Goal: Check status: Check status

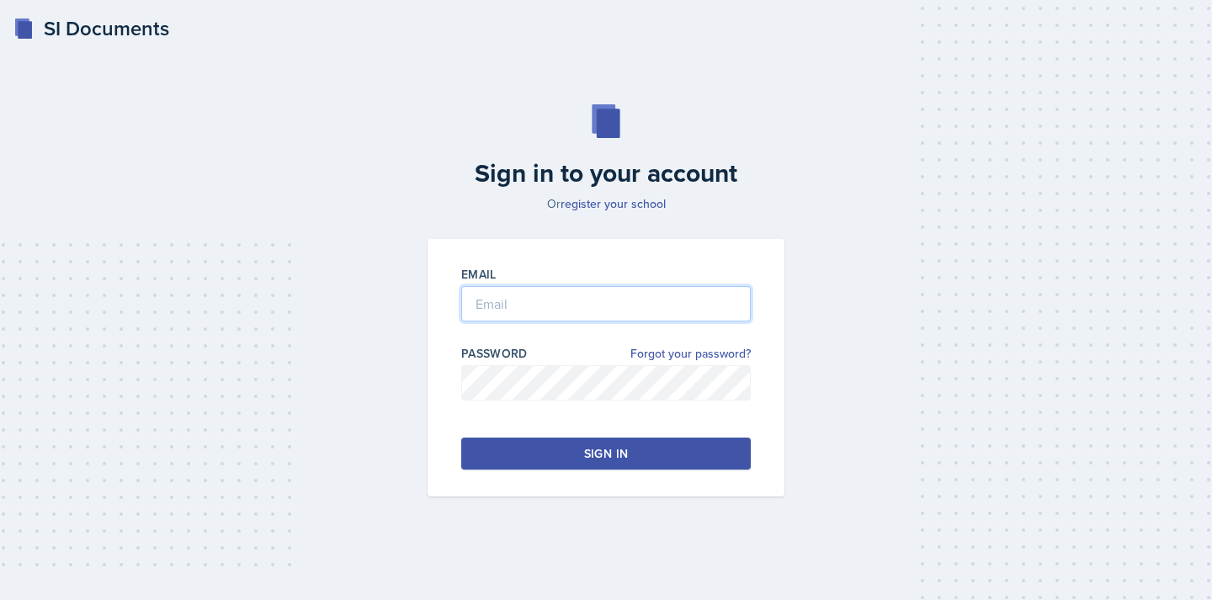
click at [594, 315] on input "email" at bounding box center [606, 303] width 290 height 35
type input "[EMAIL_ADDRESS][DOMAIN_NAME]"
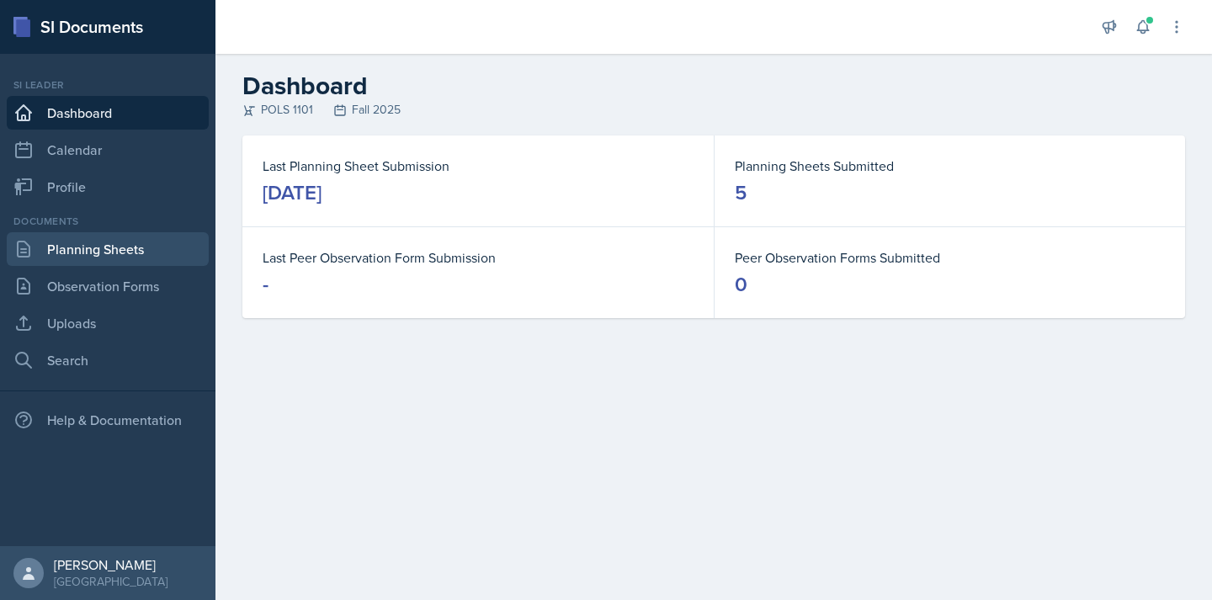
click at [178, 257] on link "Planning Sheets" at bounding box center [108, 249] width 202 height 34
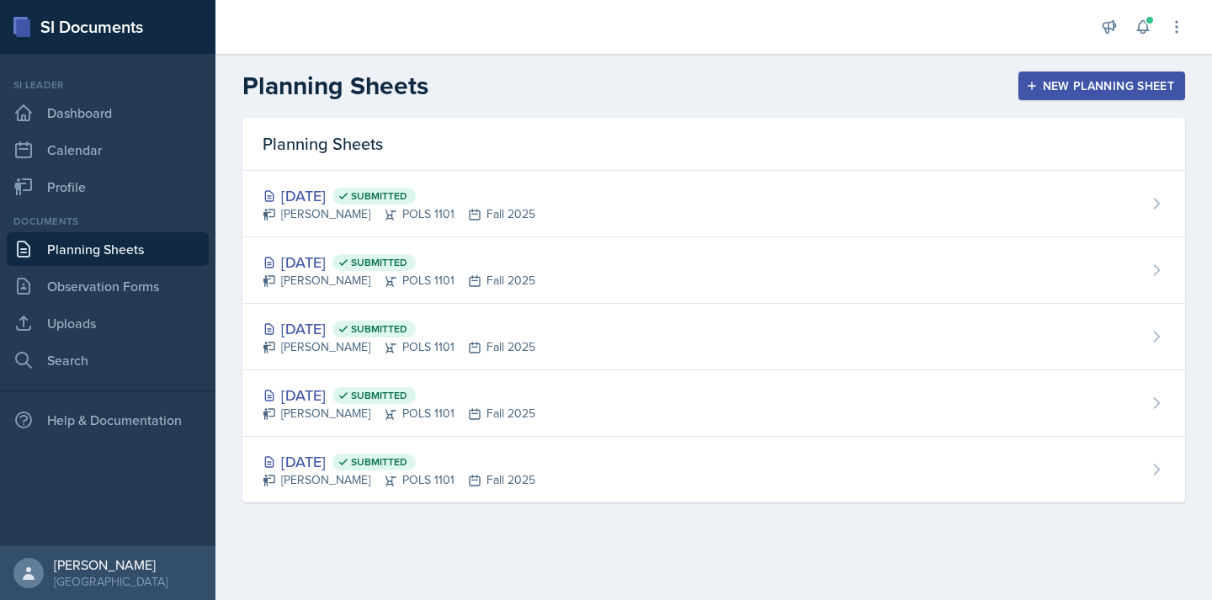
click at [639, 262] on div "[DATE] Submitted Malk Almimar POLS 1101 Fall 2025" at bounding box center [713, 270] width 943 height 67
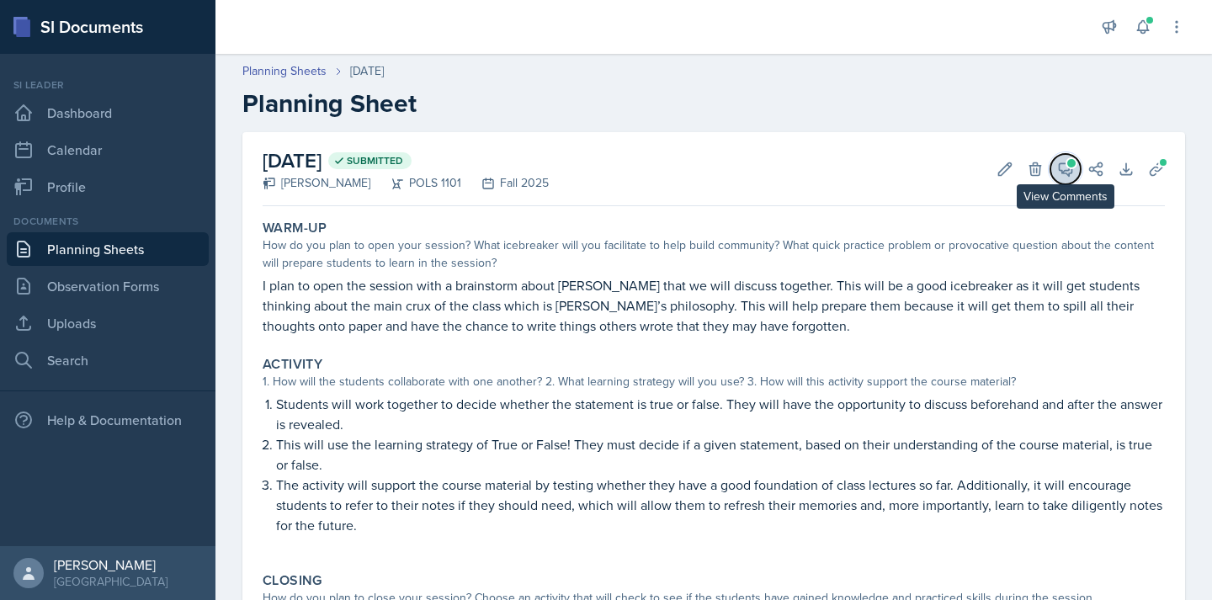
click at [1060, 165] on icon at bounding box center [1066, 169] width 13 height 13
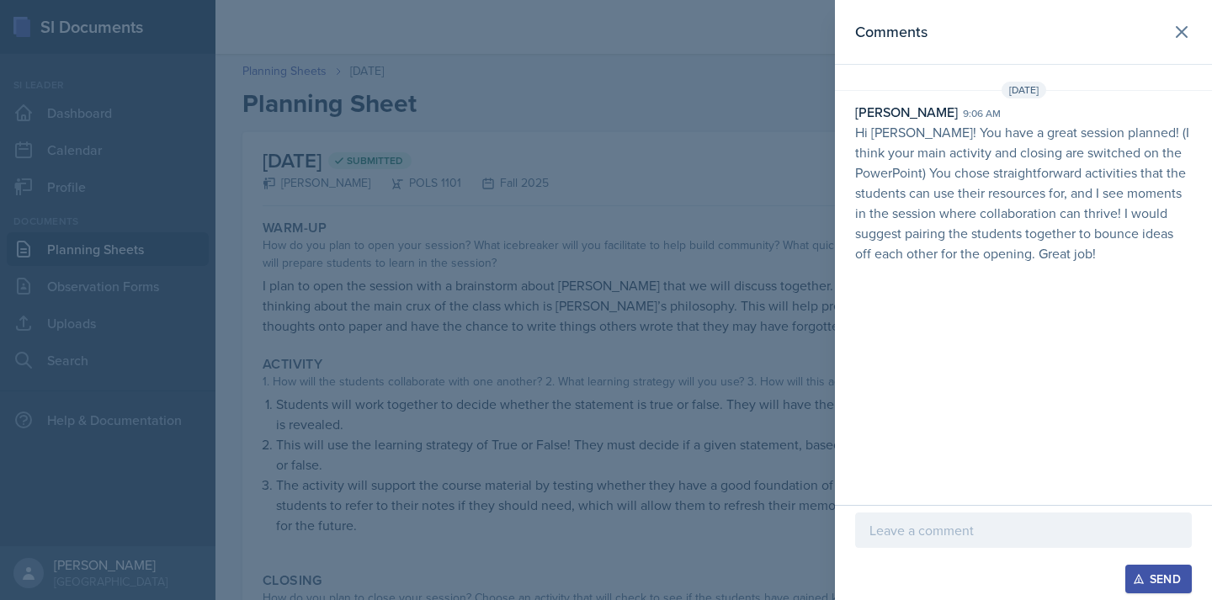
click at [818, 295] on div at bounding box center [606, 300] width 1212 height 600
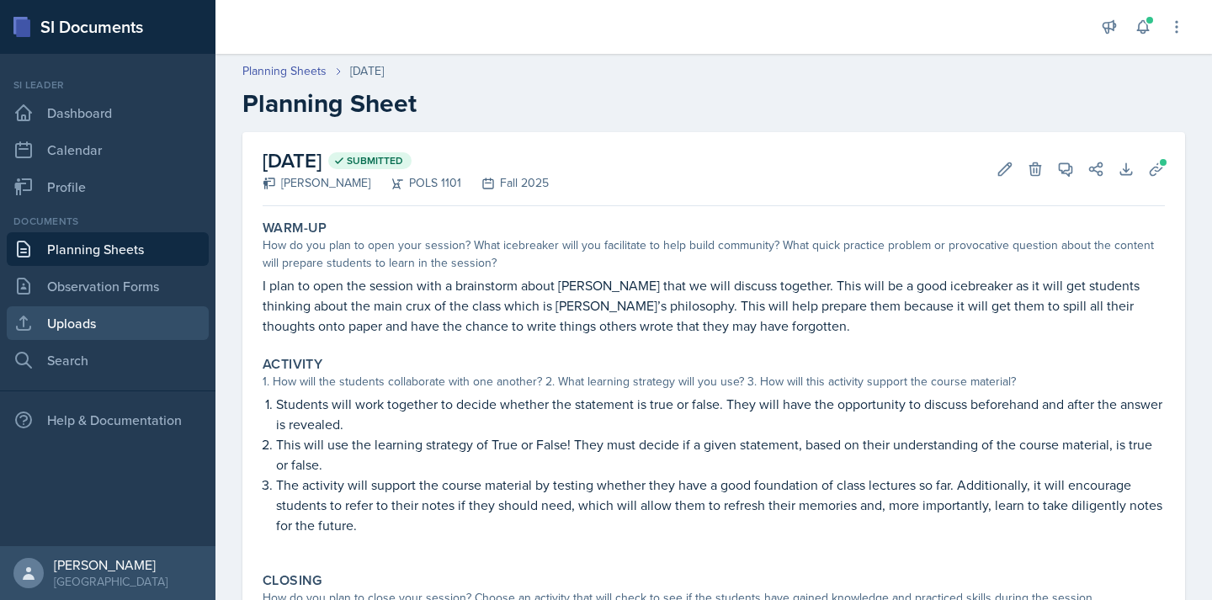
click at [105, 319] on link "Uploads" at bounding box center [108, 323] width 202 height 34
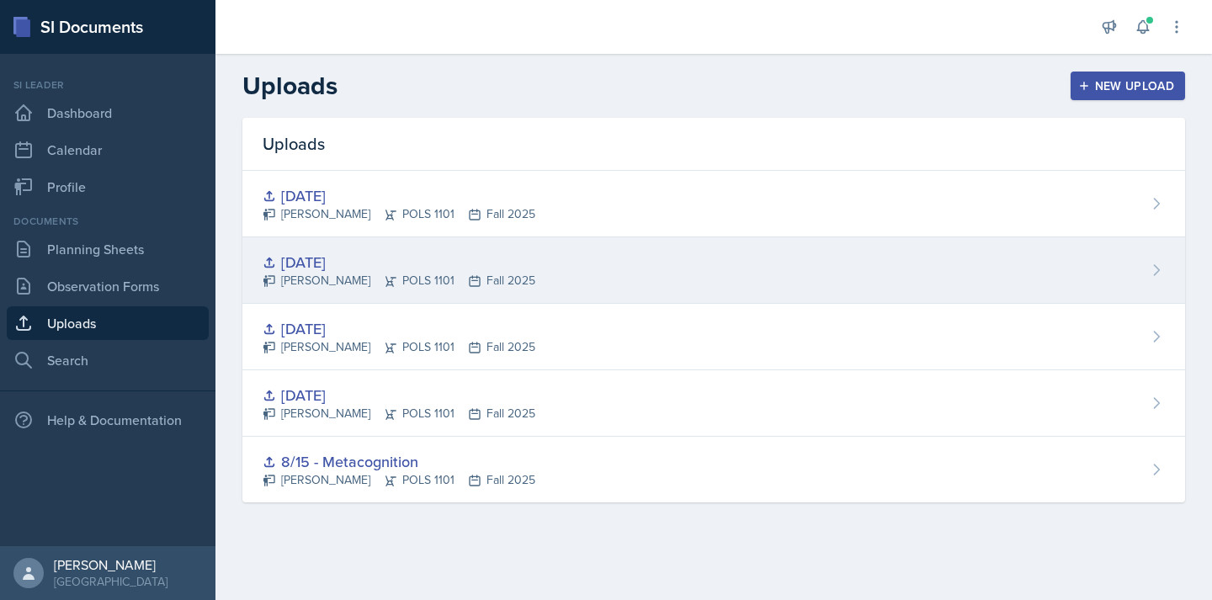
click at [296, 263] on div "[DATE]" at bounding box center [399, 262] width 273 height 23
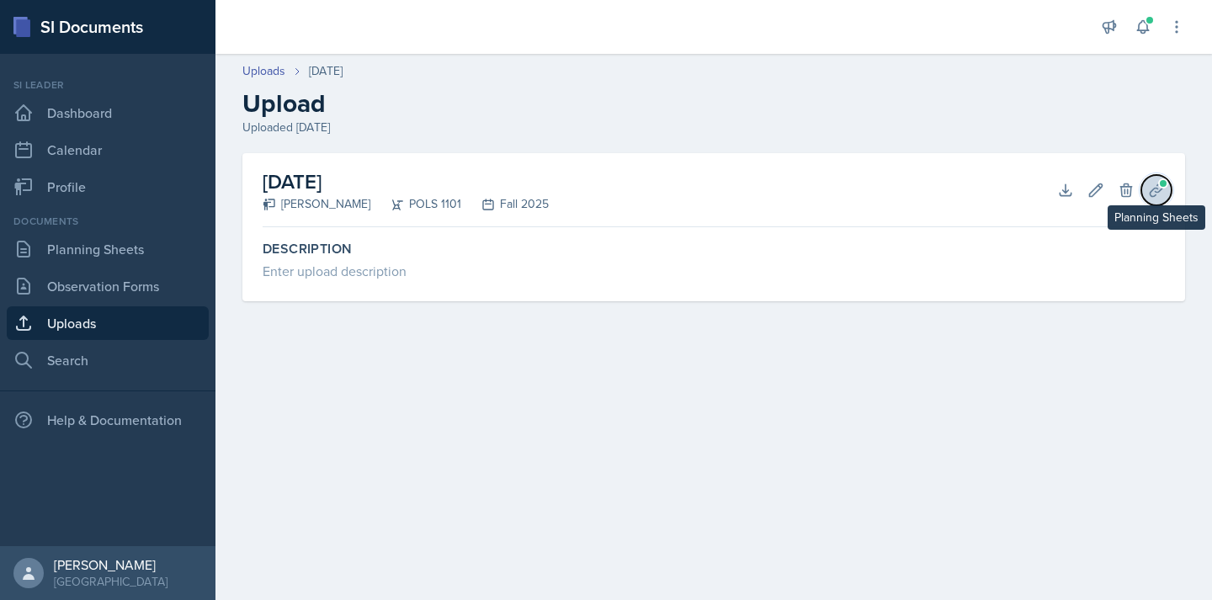
click at [1154, 182] on icon at bounding box center [1156, 190] width 17 height 17
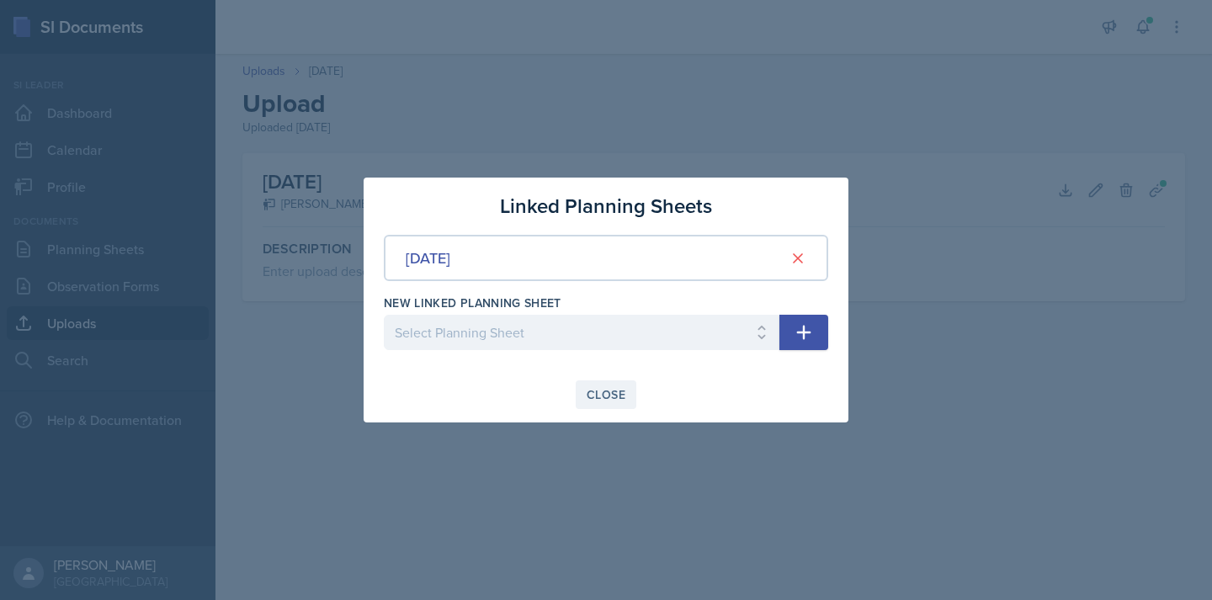
click at [599, 394] on div "Close" at bounding box center [606, 394] width 39 height 13
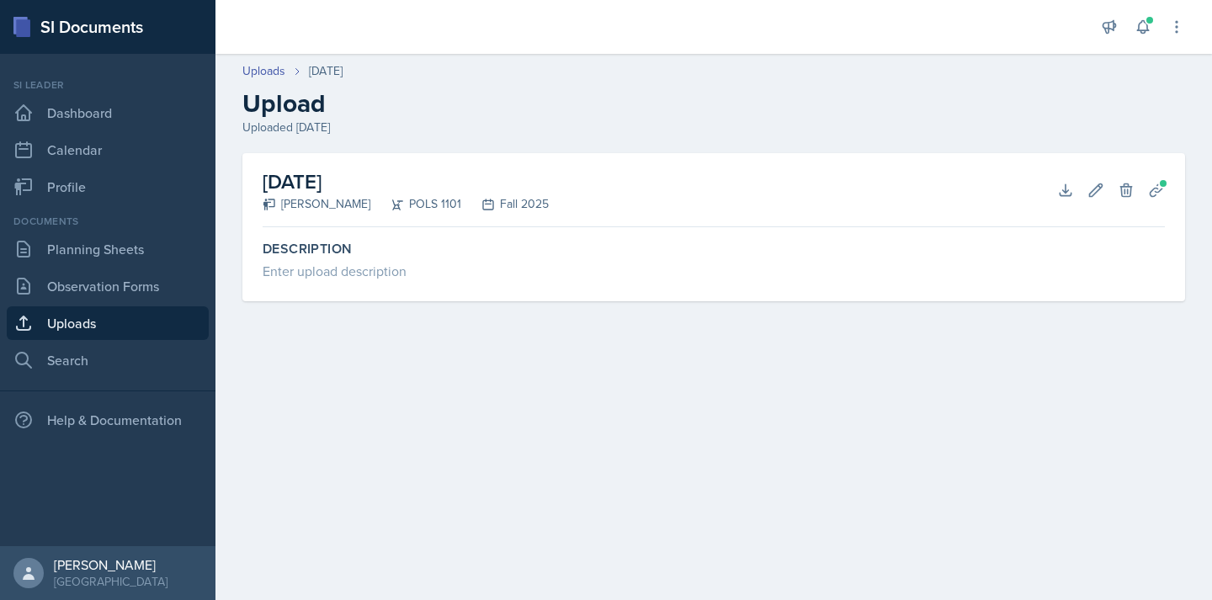
click at [285, 173] on h2 "[DATE]" at bounding box center [406, 182] width 286 height 30
click at [112, 316] on link "Uploads" at bounding box center [108, 323] width 202 height 34
